Goal: Information Seeking & Learning: Understand process/instructions

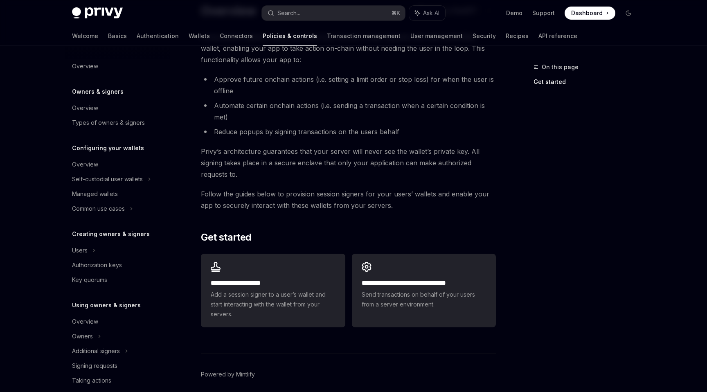
scroll to position [92, 0]
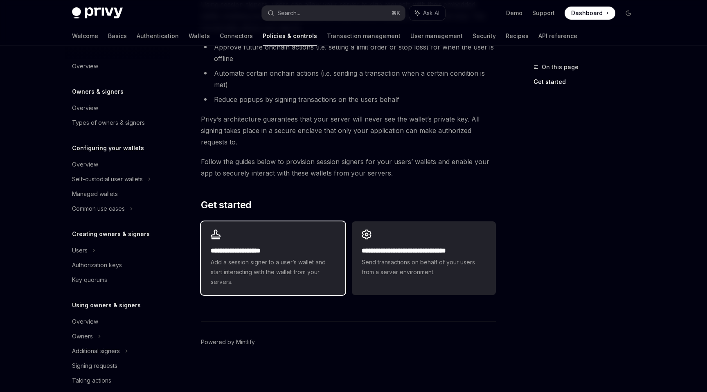
click at [282, 274] on span "Add a session signer to a user’s wallet and start interacting with the wallet f…" at bounding box center [273, 271] width 124 height 29
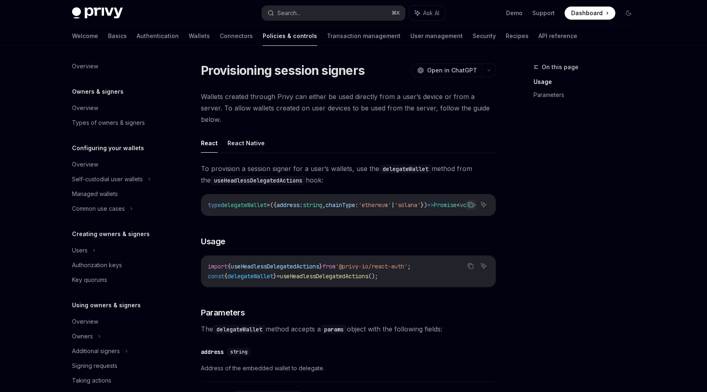
scroll to position [161, 0]
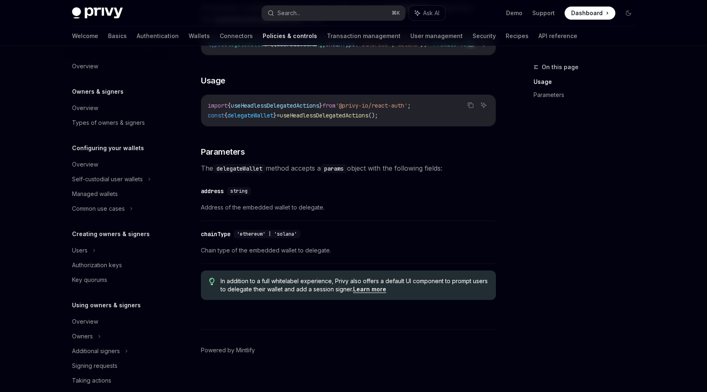
click at [323, 212] on div "​ address string Address of the embedded wallet to delegate." at bounding box center [348, 201] width 295 height 39
click at [546, 93] on link "Parameters" at bounding box center [588, 94] width 108 height 13
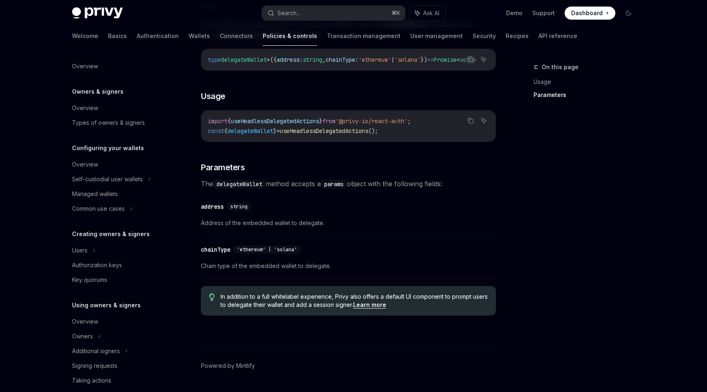
scroll to position [161, 0]
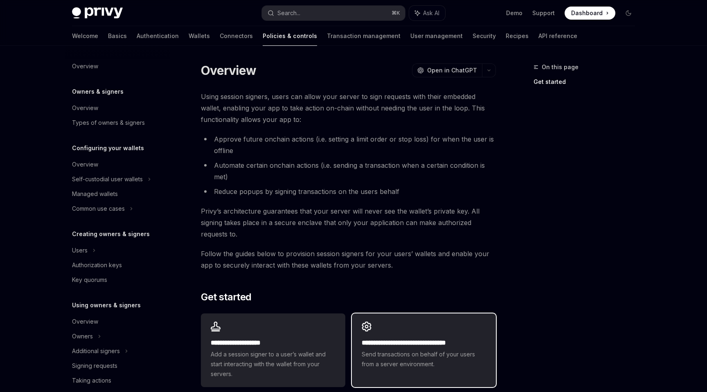
click at [407, 348] on div "**********" at bounding box center [424, 353] width 124 height 31
type textarea "*"
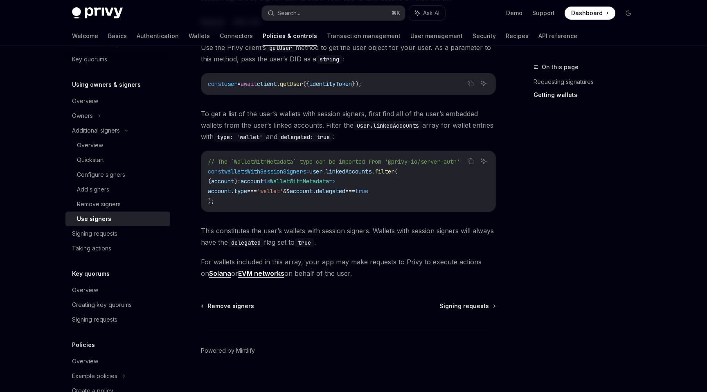
scroll to position [363, 0]
